Goal: Navigation & Orientation: Understand site structure

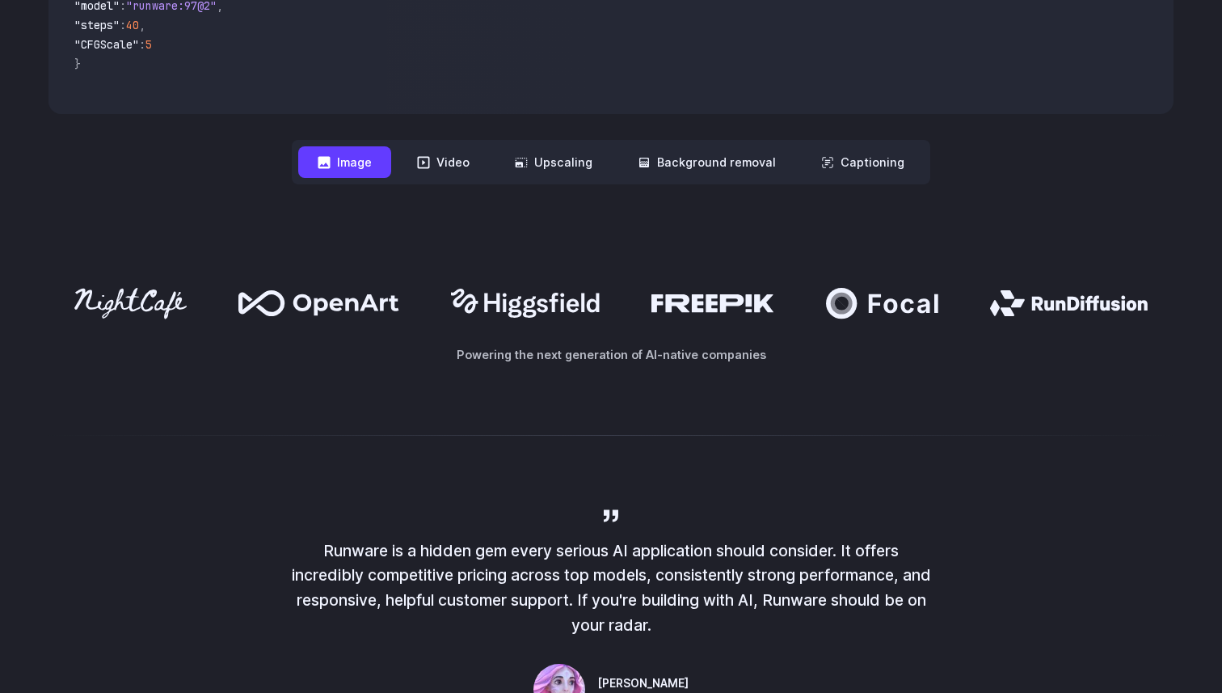
scroll to position [767, 0]
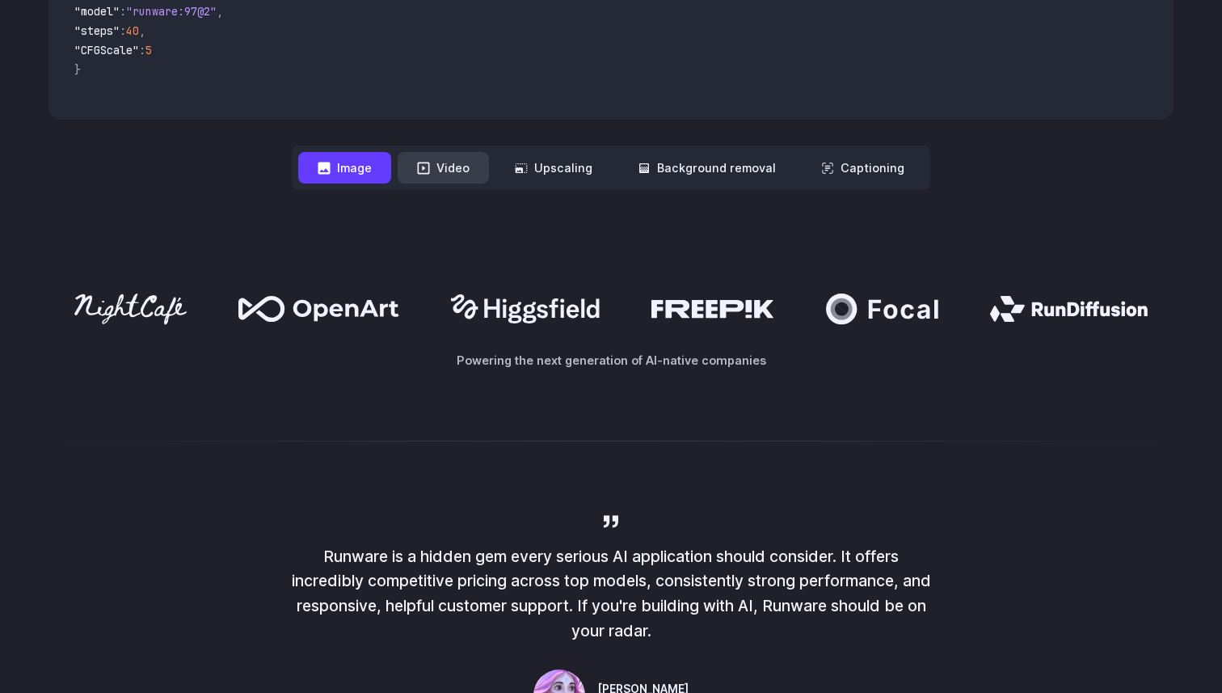
click at [439, 169] on button "Video" at bounding box center [443, 168] width 91 height 32
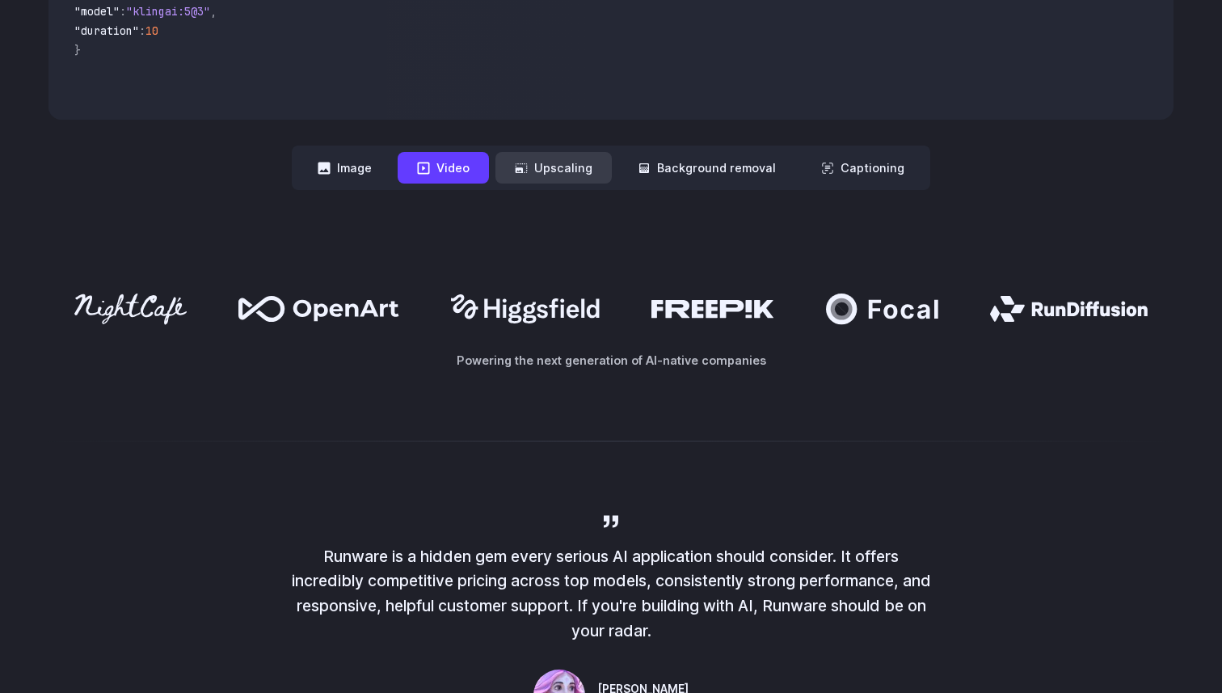
click at [544, 170] on button "Upscaling" at bounding box center [553, 168] width 116 height 32
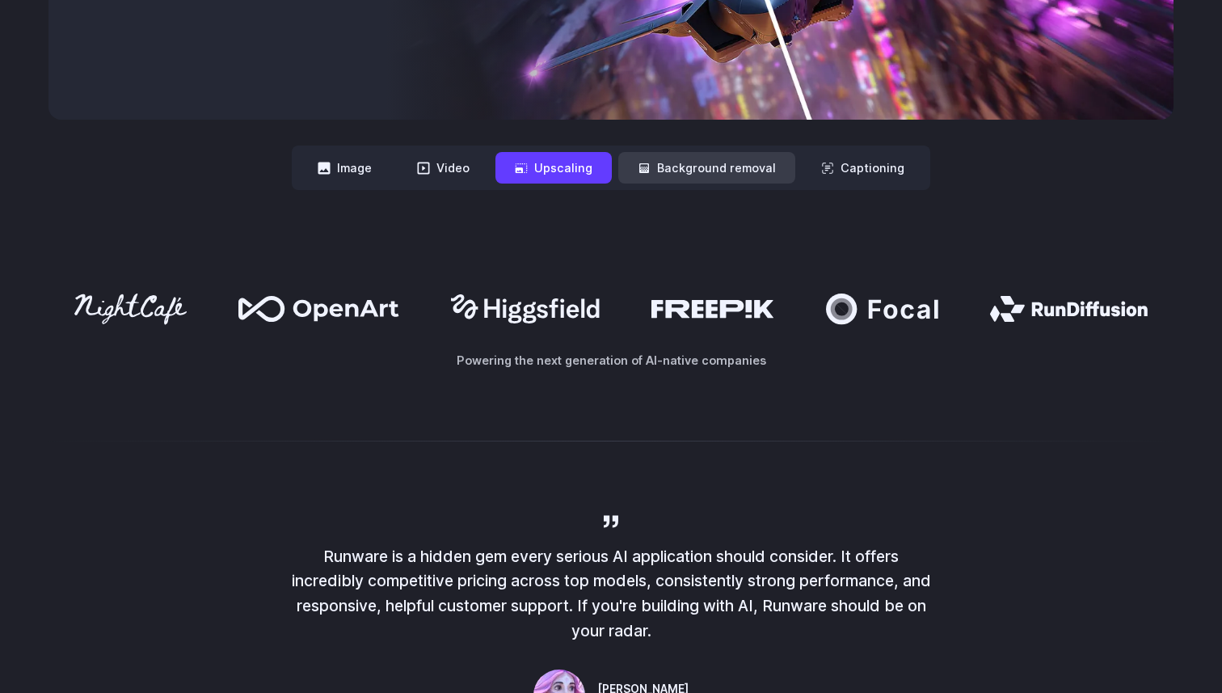
click at [637, 171] on button "Background removal" at bounding box center [706, 168] width 177 height 32
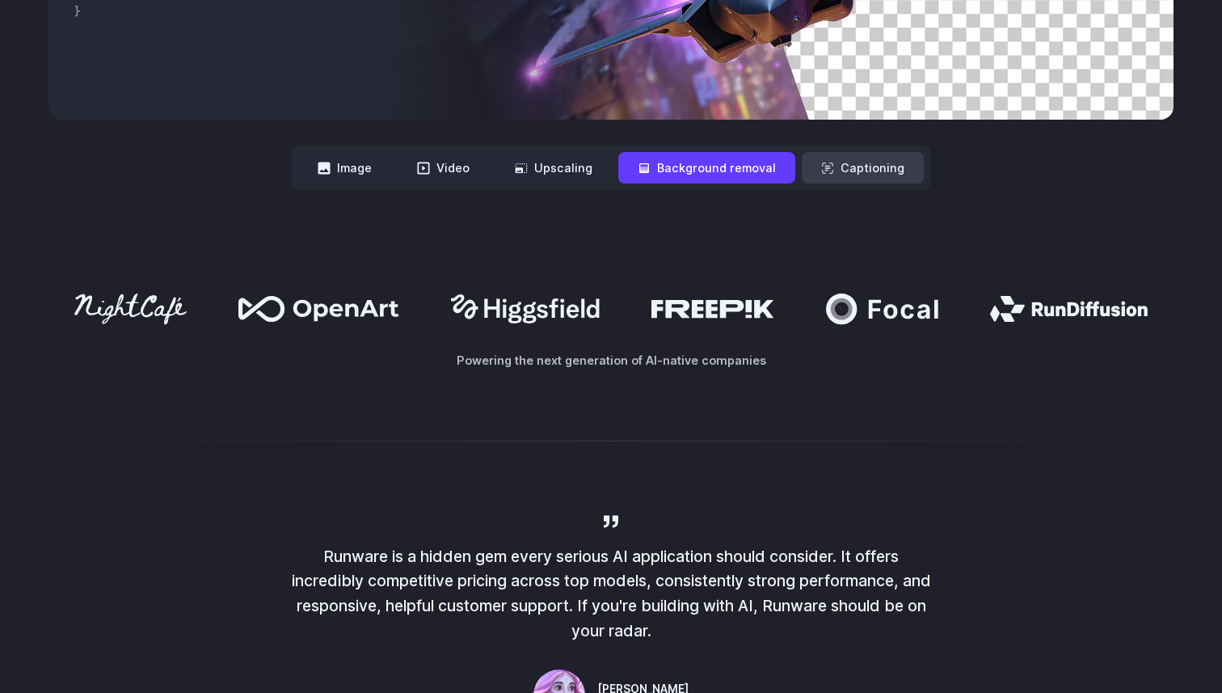
click at [819, 177] on button "Captioning" at bounding box center [863, 168] width 122 height 32
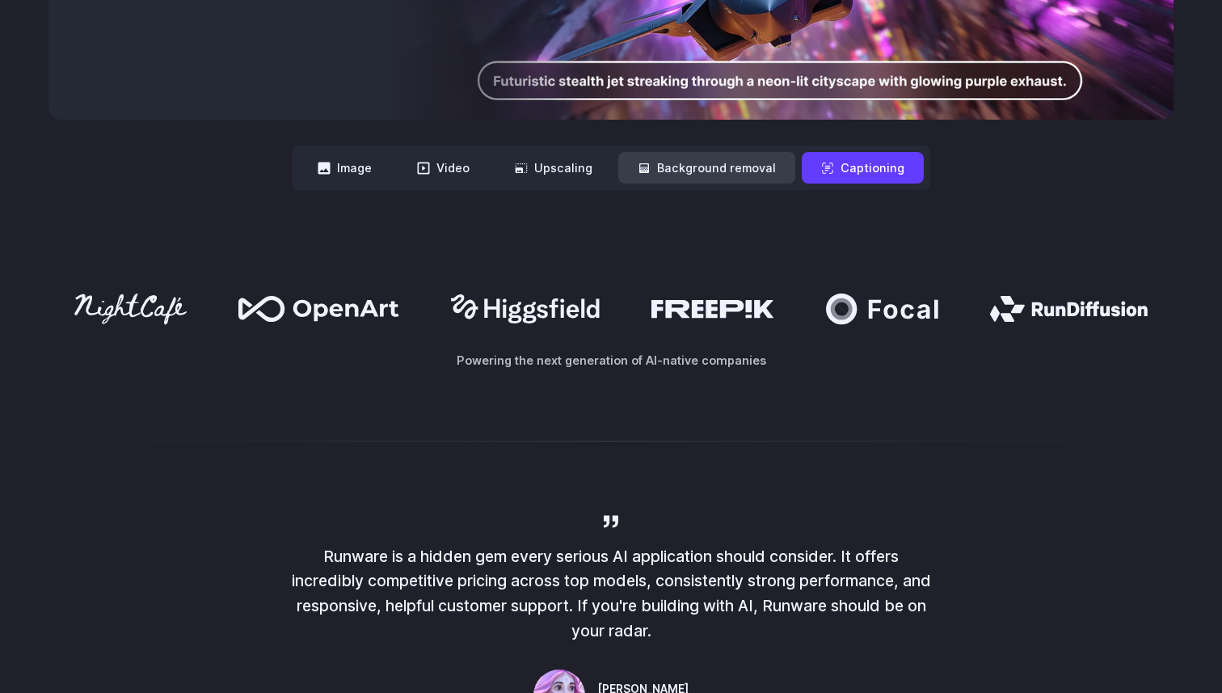
click at [729, 176] on button "Background removal" at bounding box center [706, 168] width 177 height 32
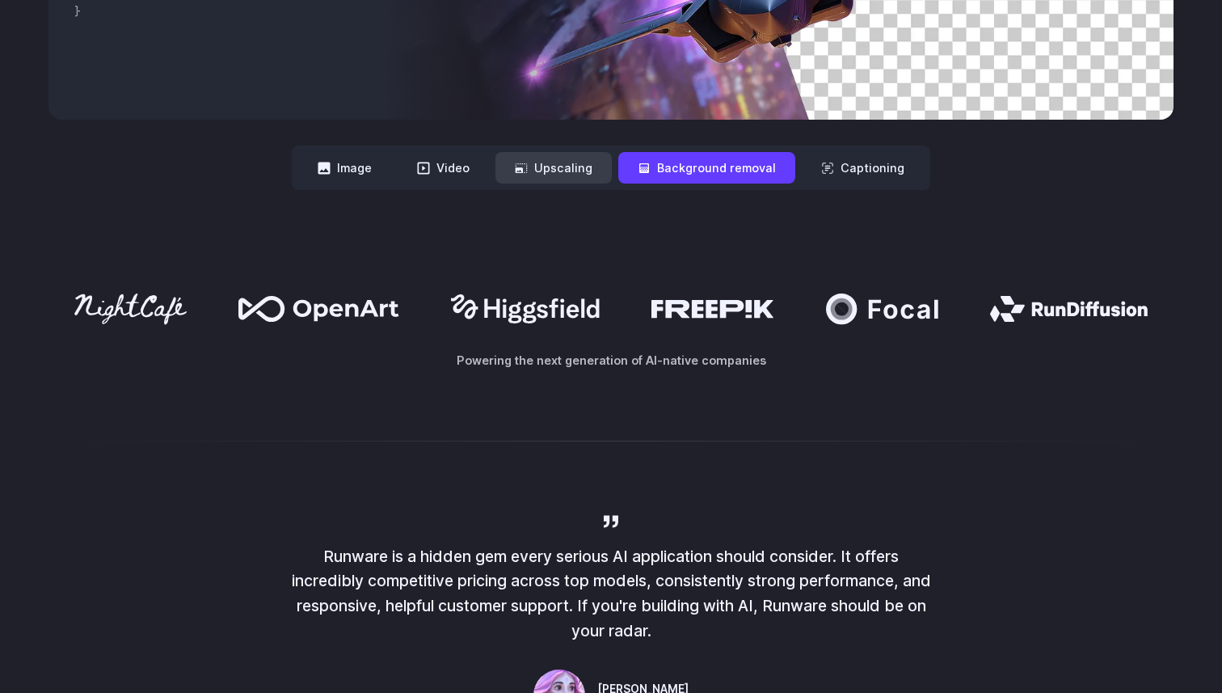
click at [566, 176] on button "Upscaling" at bounding box center [553, 168] width 116 height 32
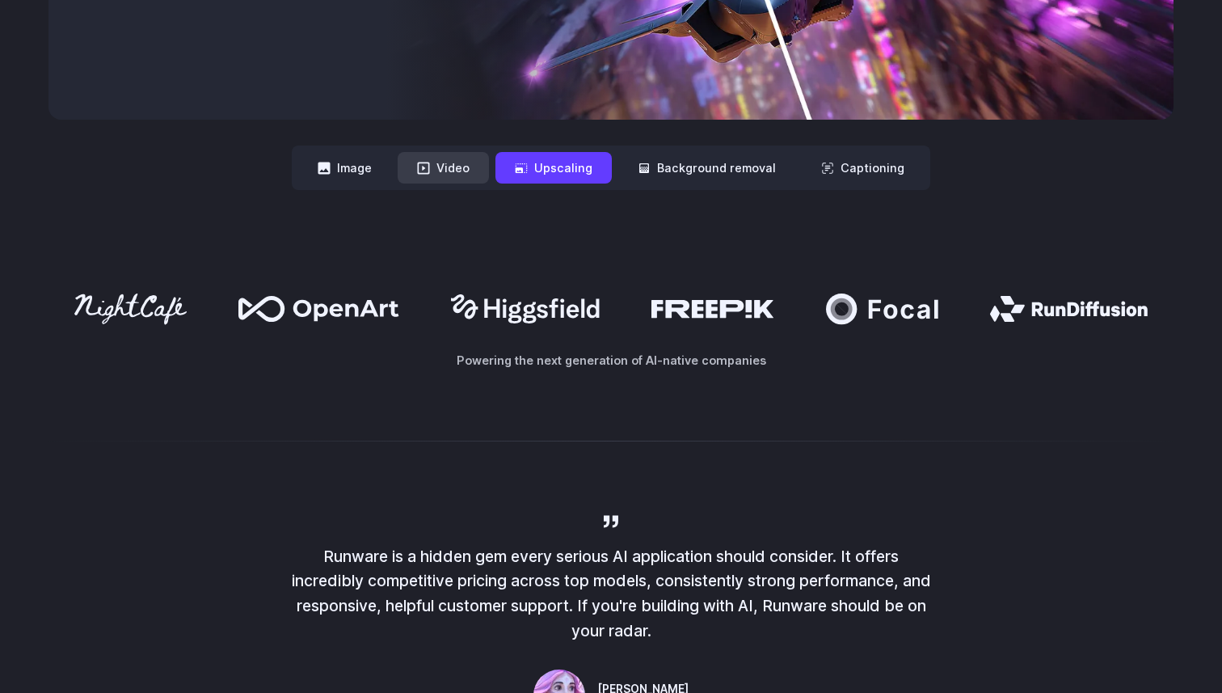
click at [481, 176] on button "Video" at bounding box center [443, 168] width 91 height 32
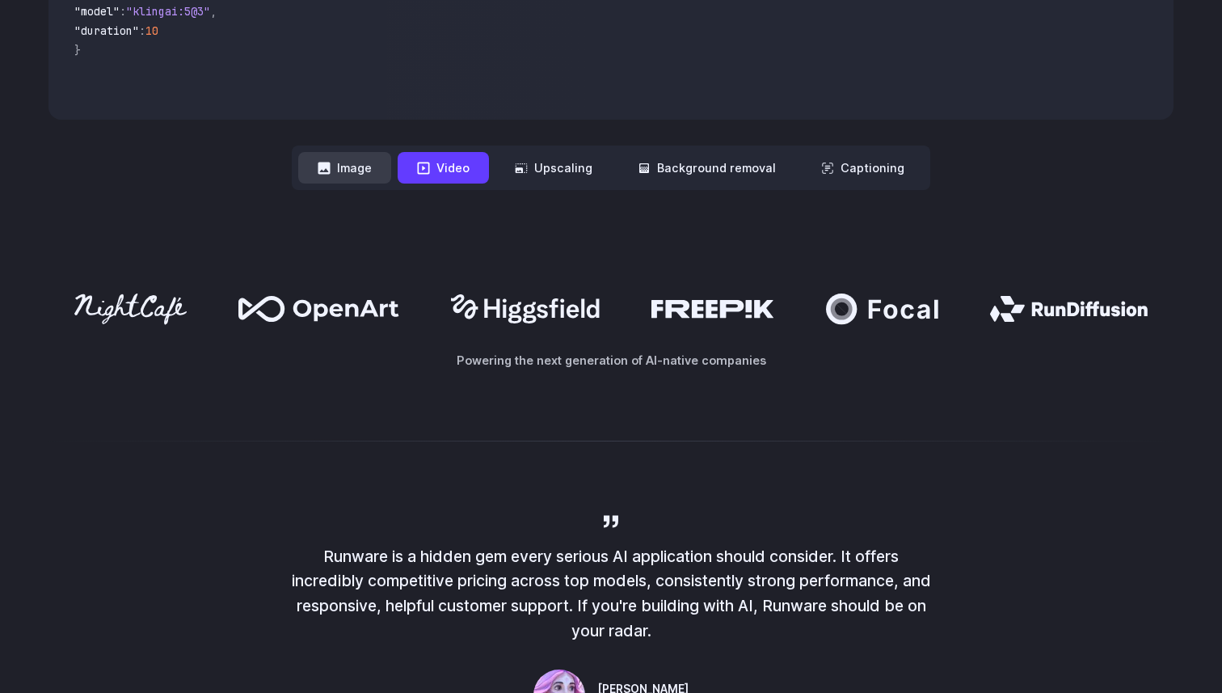
click at [385, 176] on button "Image" at bounding box center [344, 168] width 93 height 32
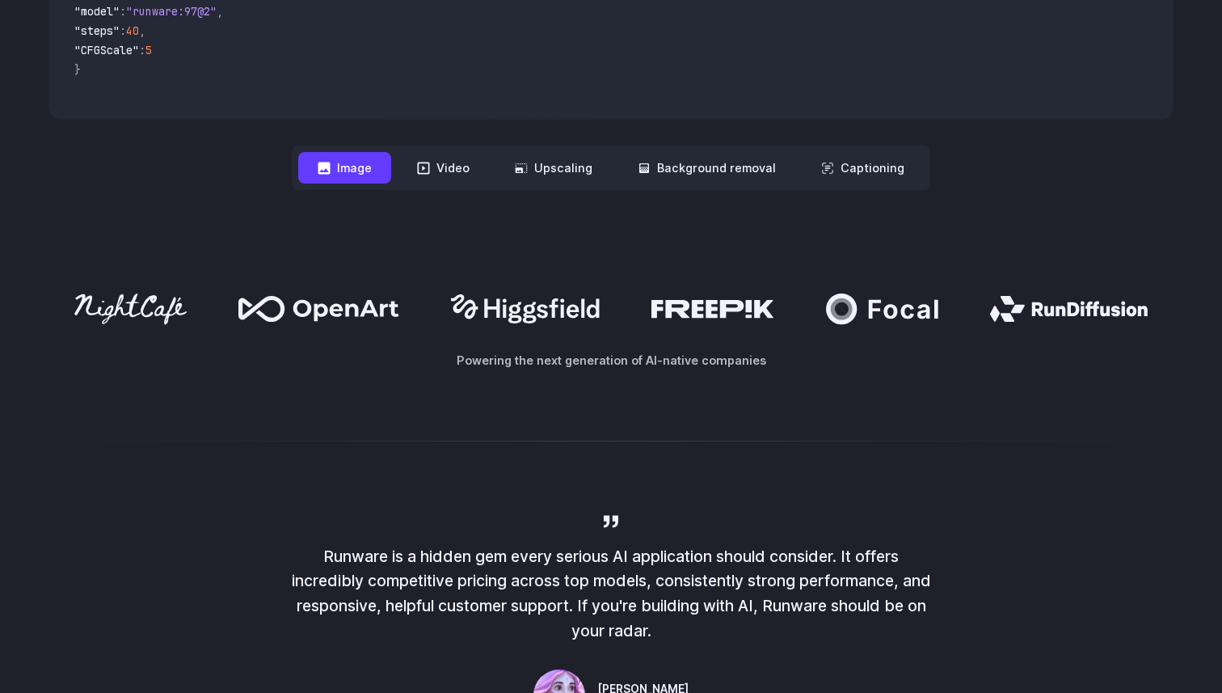
click at [475, 190] on nav "**********" at bounding box center [611, 167] width 638 height 44
click at [550, 186] on nav "**********" at bounding box center [611, 167] width 638 height 44
click at [499, 183] on nav "**********" at bounding box center [611, 167] width 638 height 44
click at [542, 177] on button "Upscaling" at bounding box center [553, 168] width 116 height 32
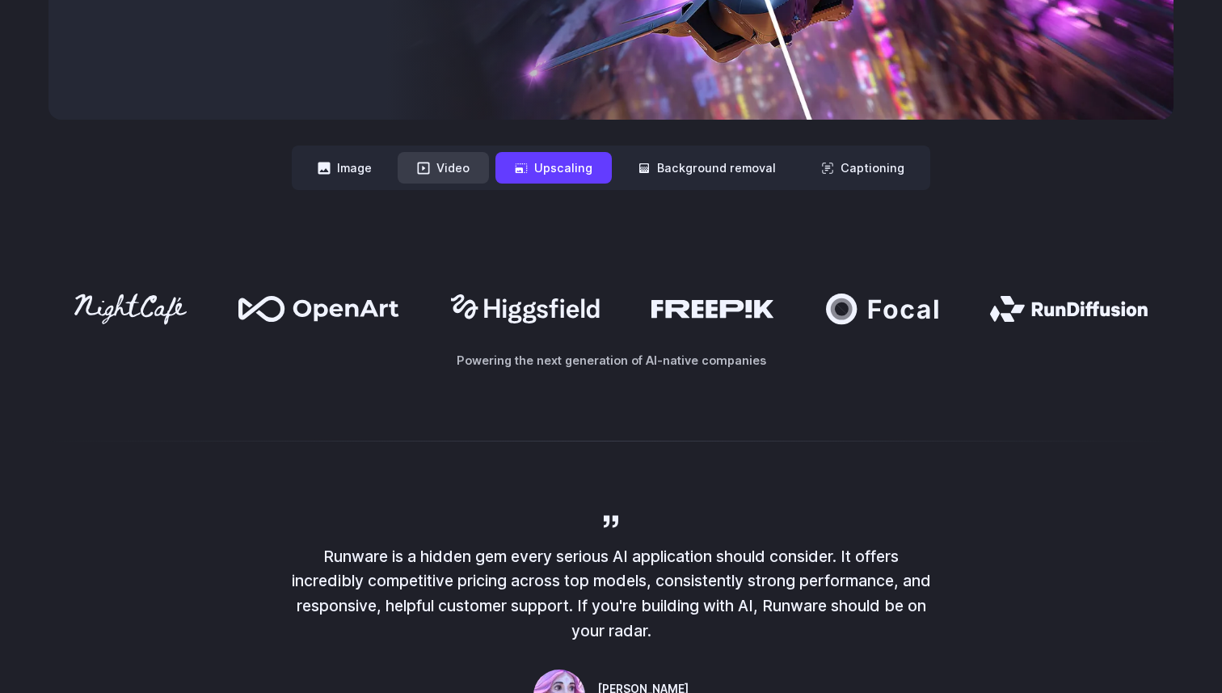
click at [444, 177] on button "Video" at bounding box center [443, 168] width 91 height 32
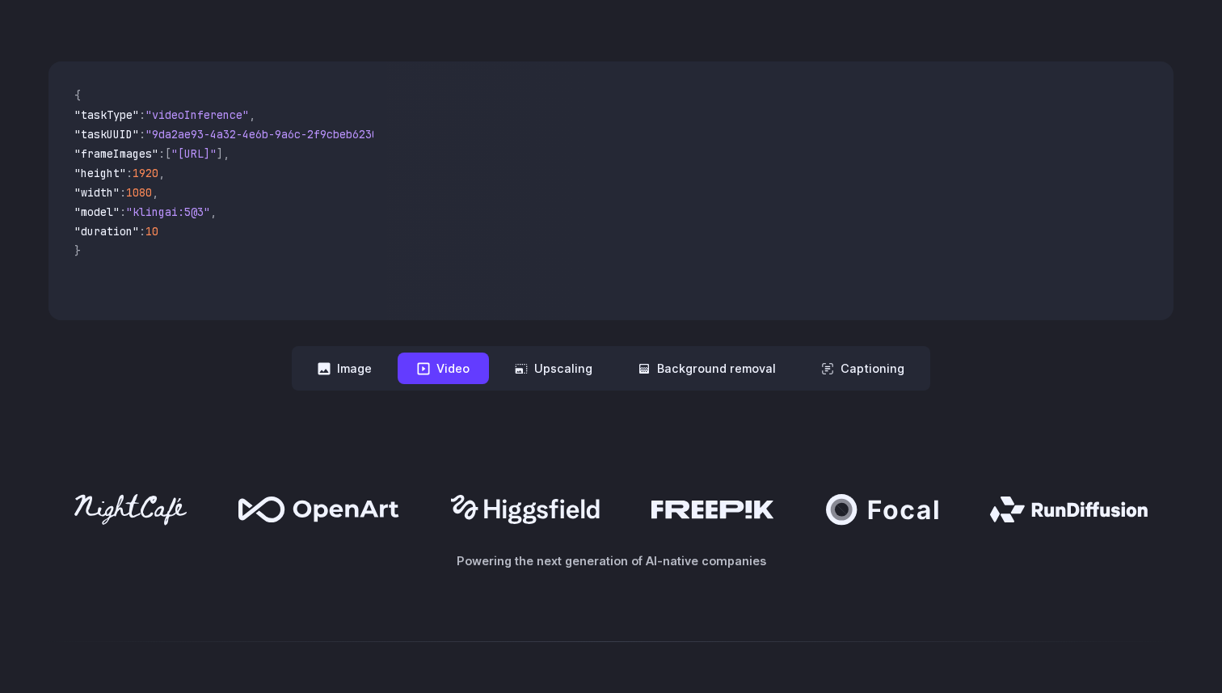
scroll to position [538, 0]
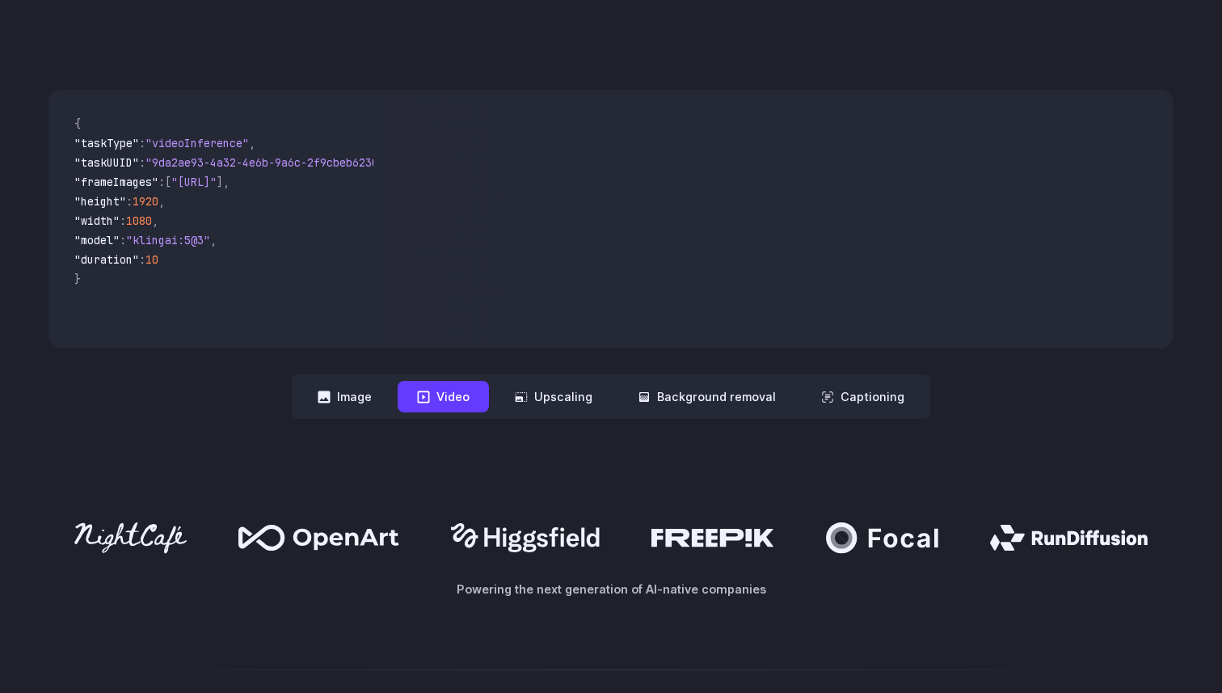
click at [571, 378] on nav "**********" at bounding box center [611, 396] width 638 height 44
click at [571, 386] on button "Upscaling" at bounding box center [553, 397] width 116 height 32
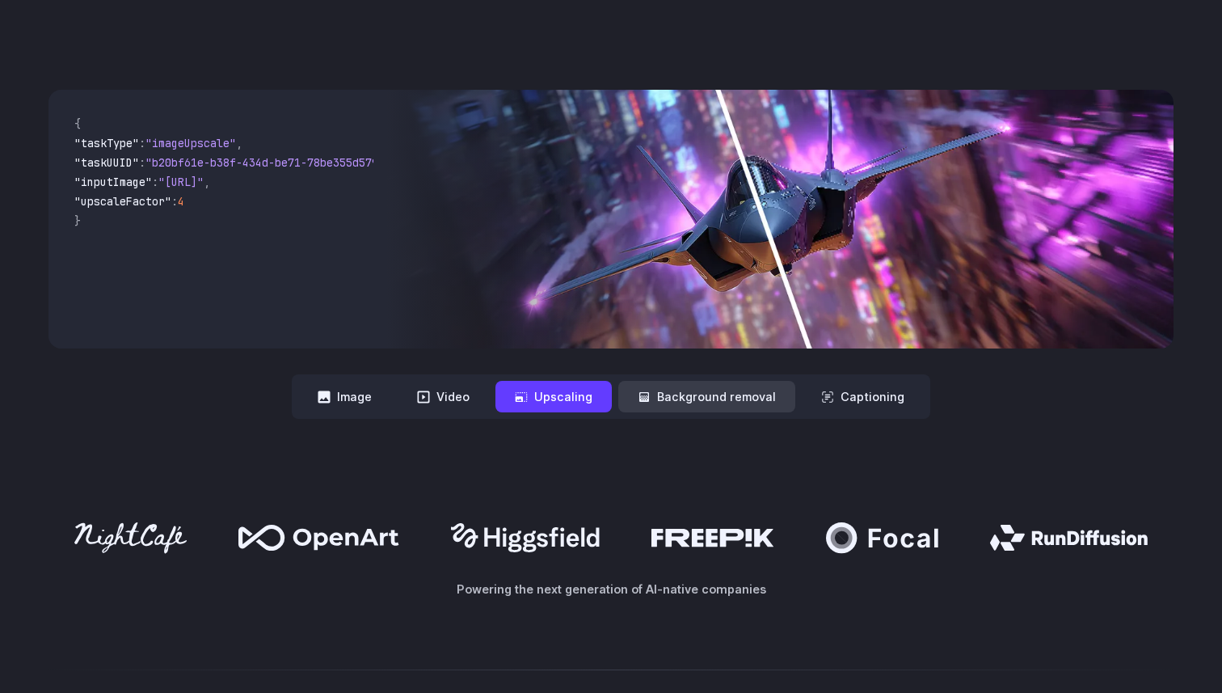
click at [720, 401] on button "Background removal" at bounding box center [706, 397] width 177 height 32
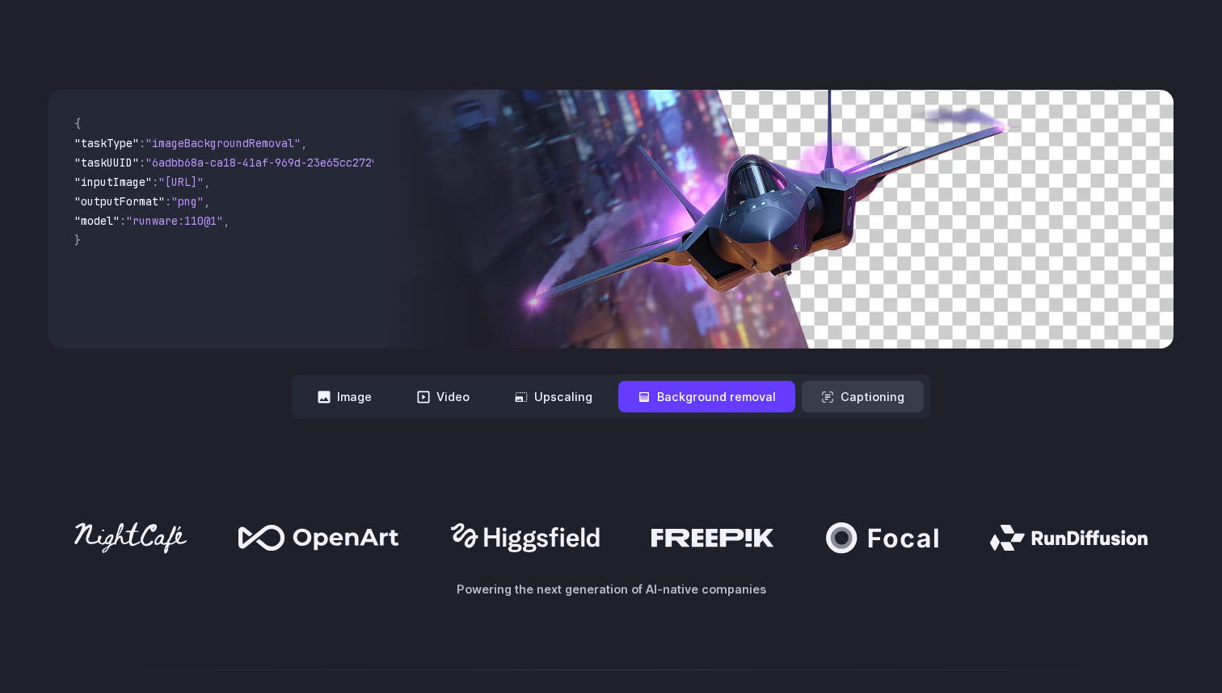
click at [849, 390] on button "Captioning" at bounding box center [863, 397] width 122 height 32
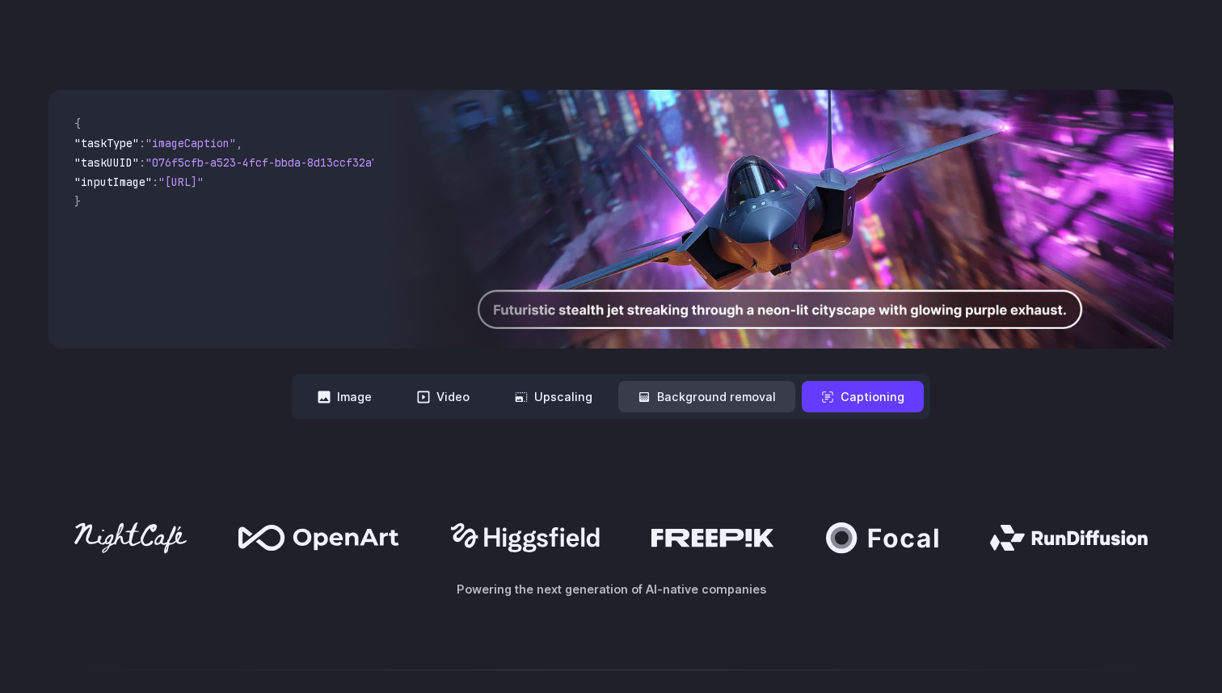
click at [760, 390] on button "Background removal" at bounding box center [706, 397] width 177 height 32
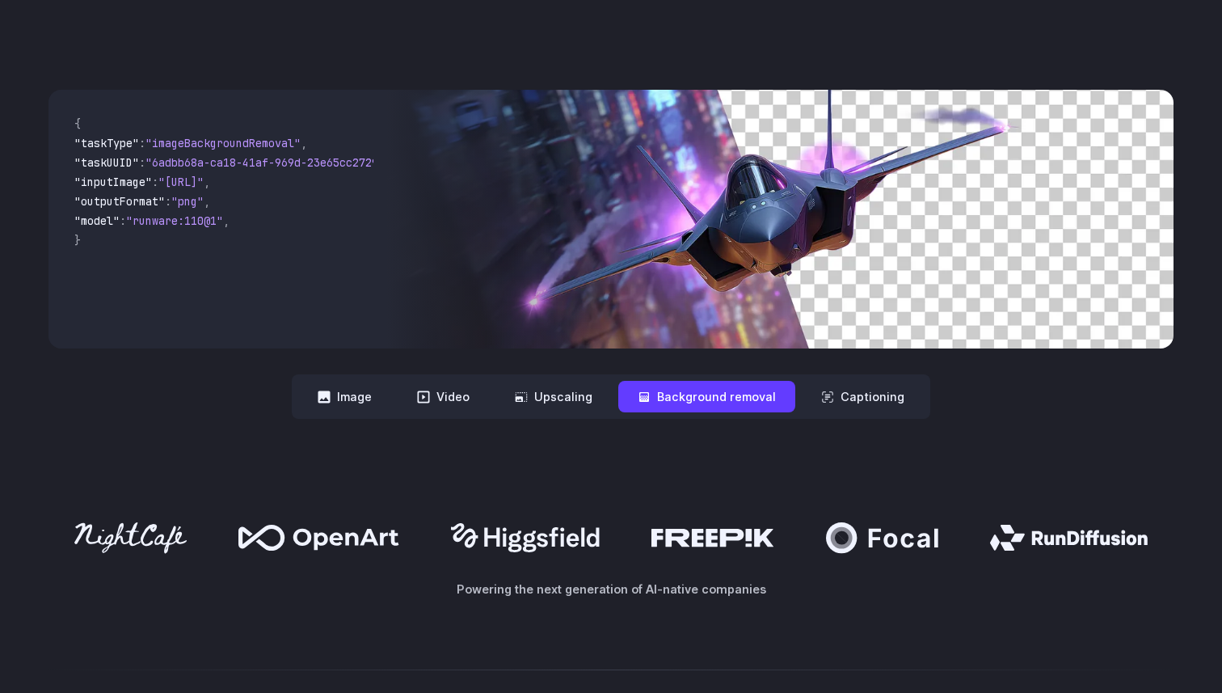
click at [623, 387] on button "Background removal" at bounding box center [706, 397] width 177 height 32
click at [571, 411] on button "Upscaling" at bounding box center [553, 397] width 116 height 32
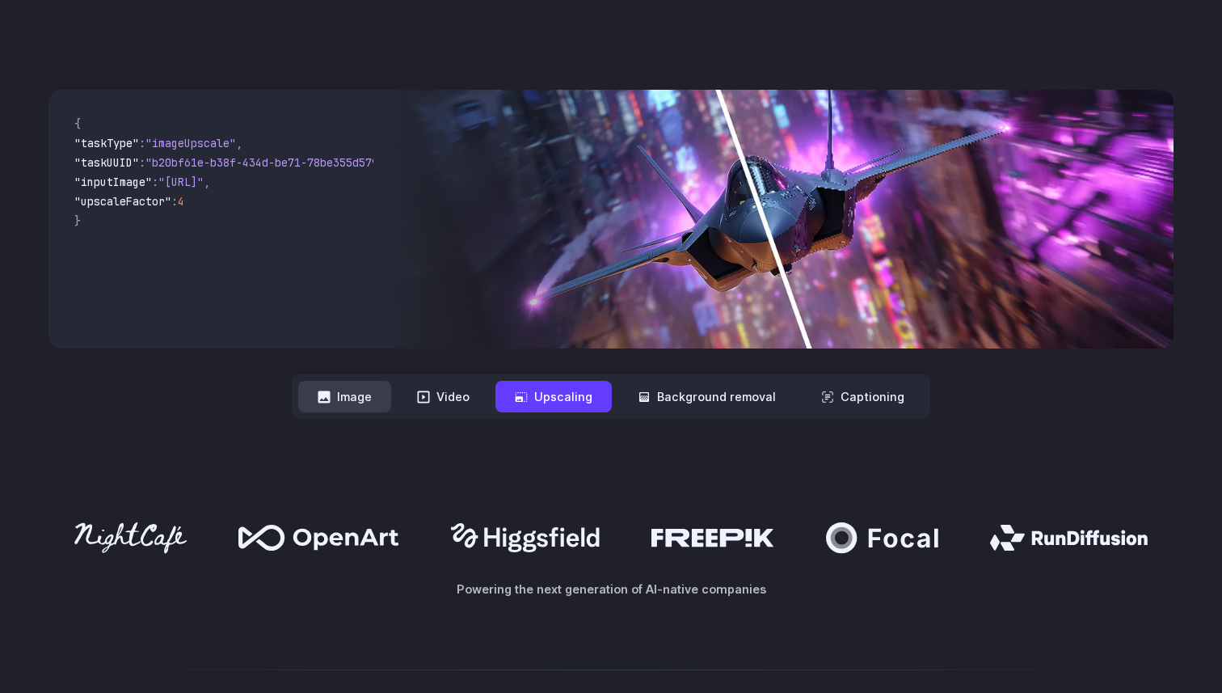
click at [376, 406] on button "Image" at bounding box center [344, 397] width 93 height 32
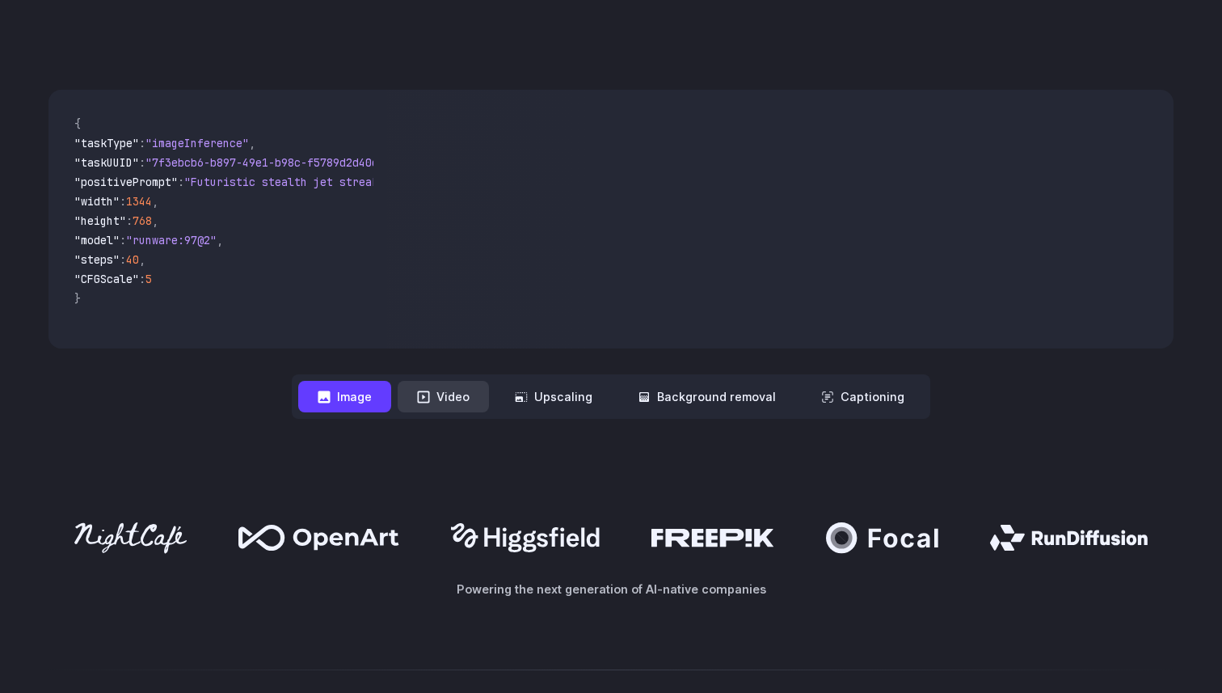
click at [459, 404] on button "Video" at bounding box center [443, 397] width 91 height 32
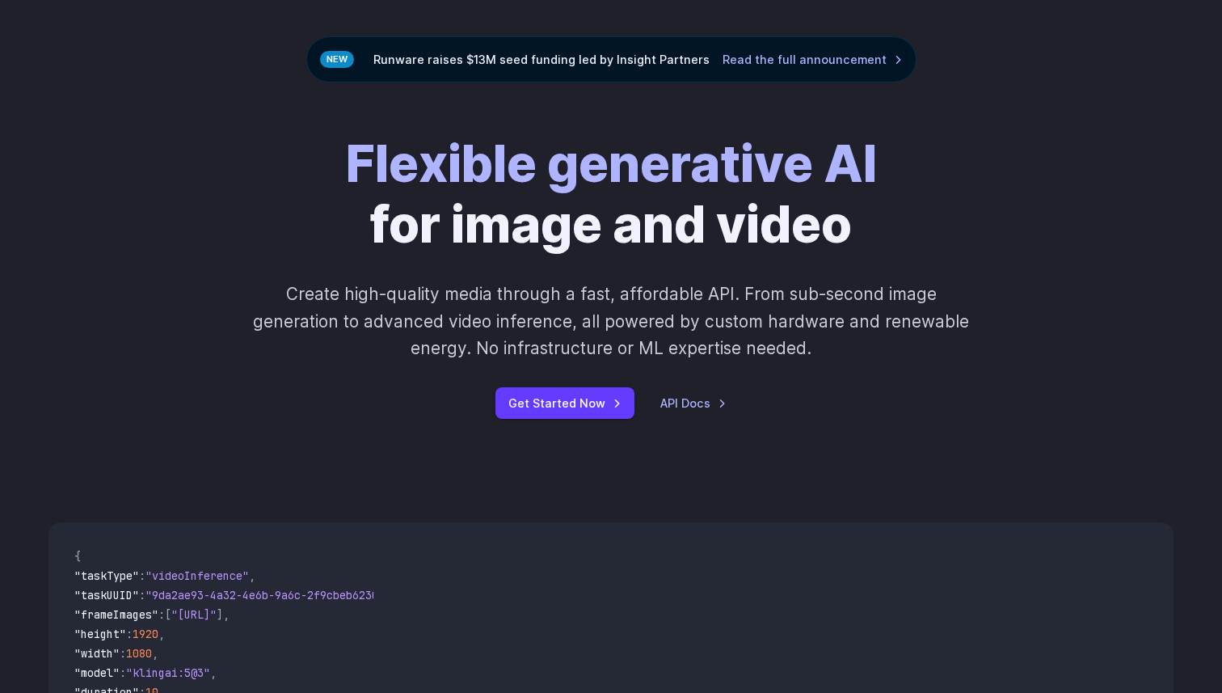
scroll to position [0, 0]
